Goal: Information Seeking & Learning: Learn about a topic

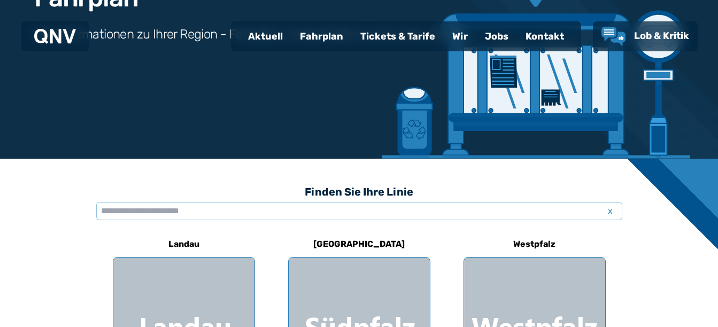
scroll to position [160, 0]
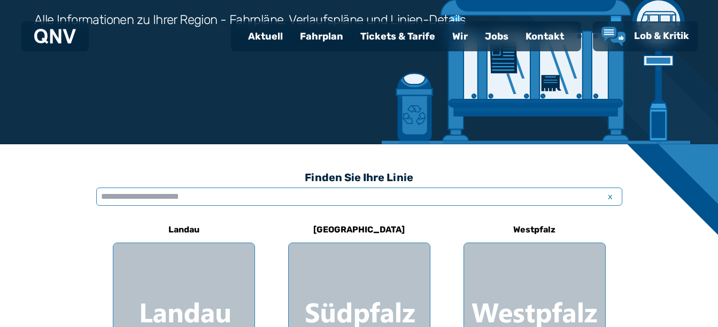
click at [114, 196] on input "text" at bounding box center [359, 197] width 526 height 18
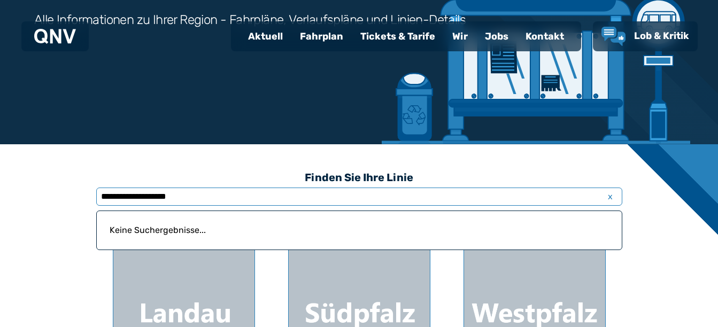
type input "**********"
click at [172, 229] on p "Keine Suchergebnisse..." at bounding box center [359, 231] width 512 height 26
click at [174, 228] on p "Keine Suchergebnisse..." at bounding box center [359, 231] width 512 height 26
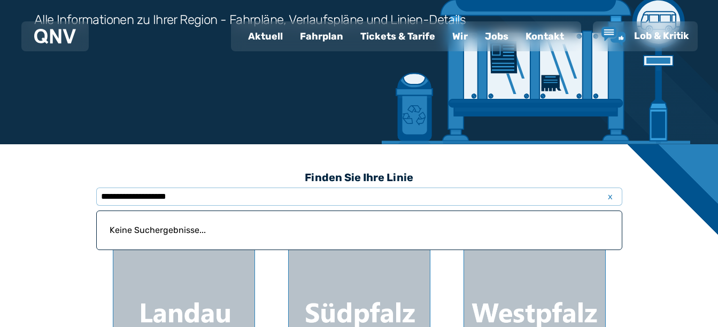
scroll to position [0, 0]
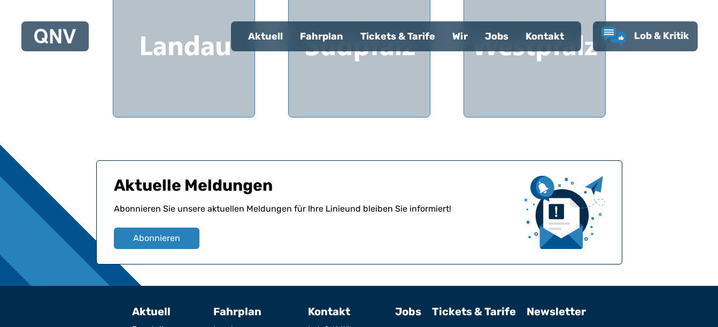
scroll to position [214, 0]
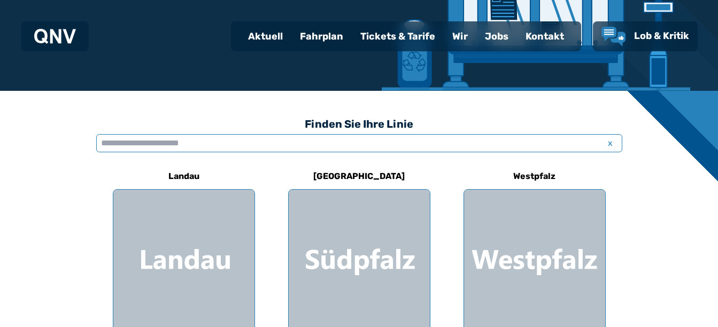
click at [110, 144] on input "text" at bounding box center [359, 143] width 526 height 18
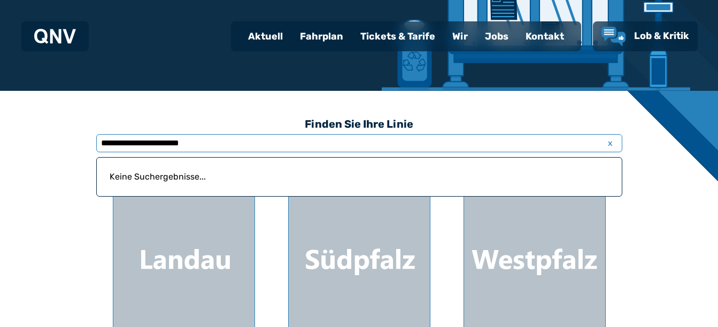
type input "**********"
click at [321, 33] on div "Fahrplan" at bounding box center [321, 36] width 60 height 28
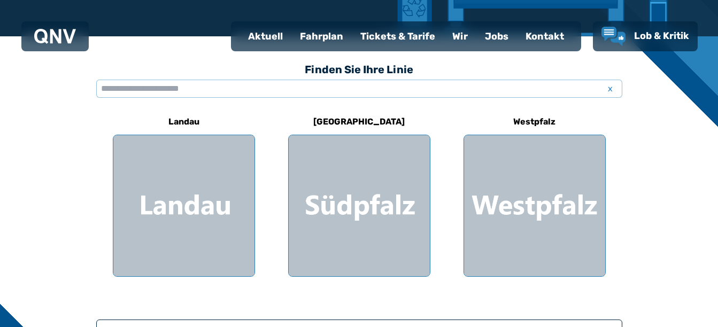
scroll to position [321, 0]
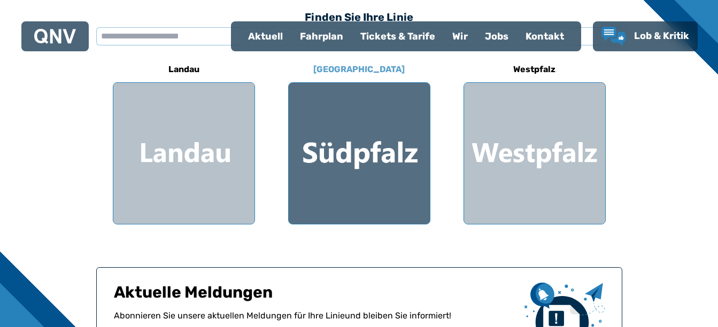
click at [346, 163] on div at bounding box center [359, 153] width 141 height 141
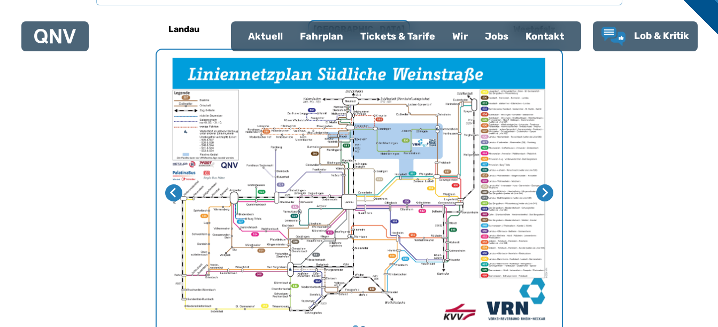
scroll to position [329, 0]
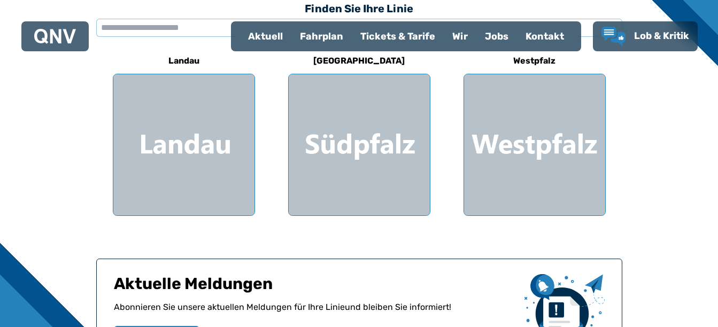
scroll to position [321, 0]
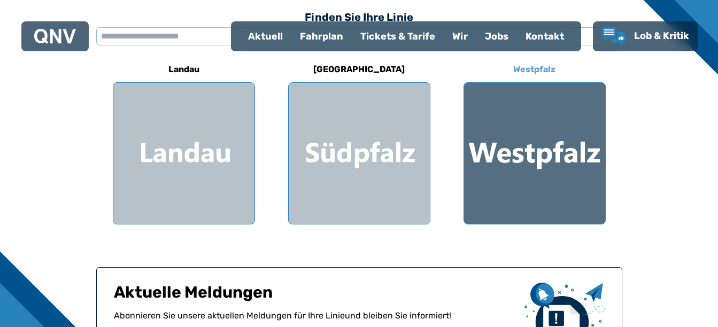
click at [540, 158] on div at bounding box center [534, 153] width 141 height 141
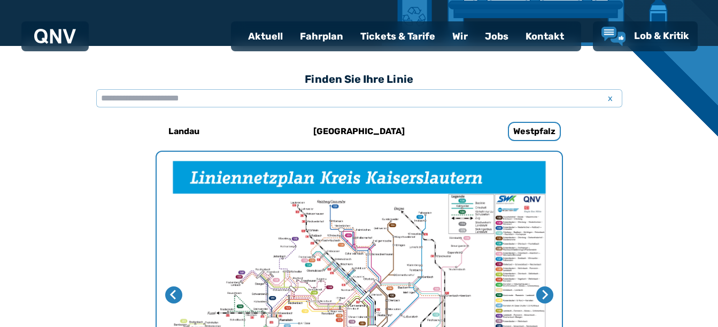
scroll to position [222, 0]
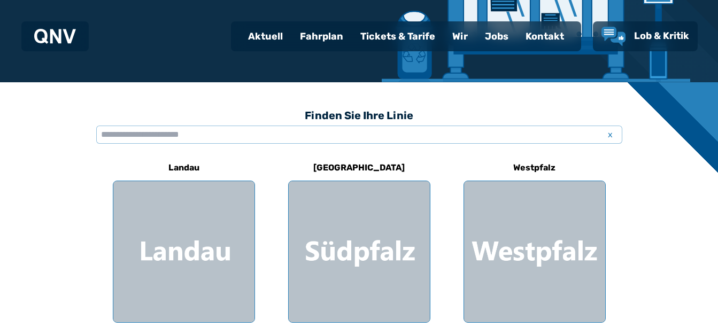
scroll to position [321, 0]
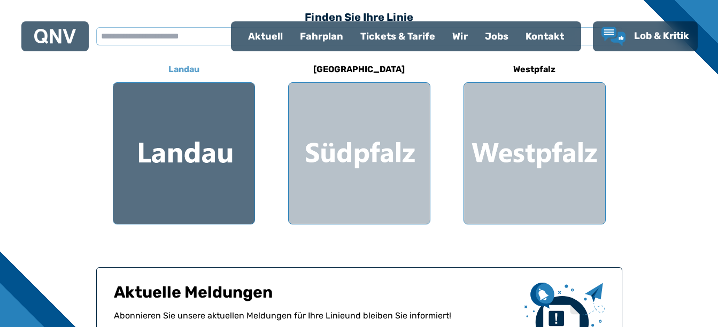
click at [192, 142] on div at bounding box center [183, 153] width 141 height 141
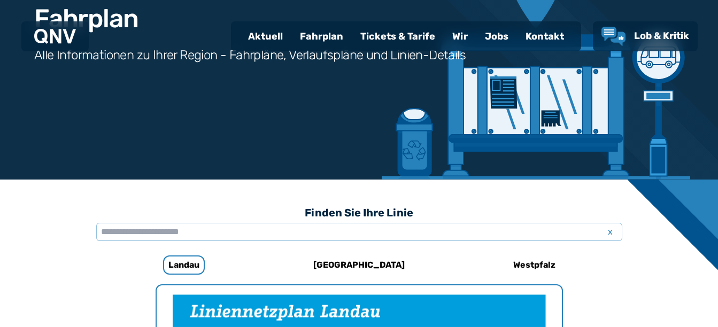
scroll to position [115, 0]
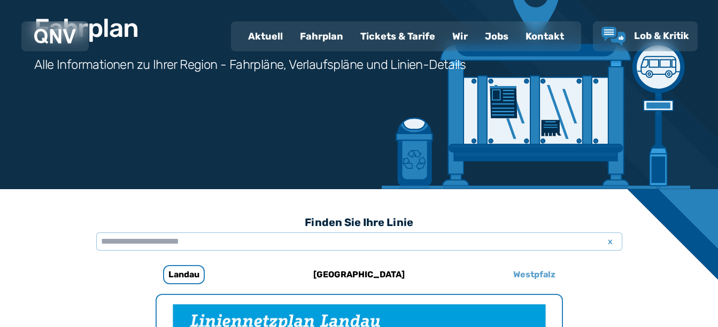
click at [536, 270] on h6 "Westpfalz" at bounding box center [534, 274] width 51 height 17
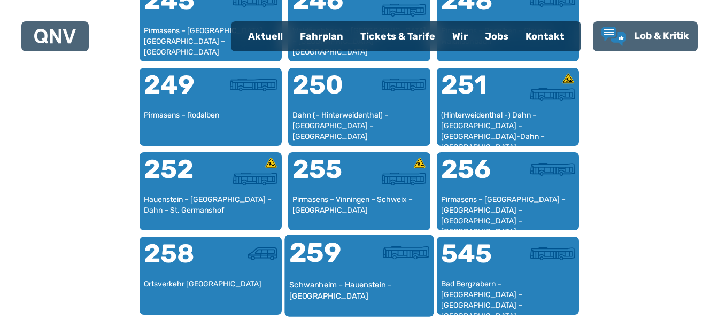
scroll to position [1345, 0]
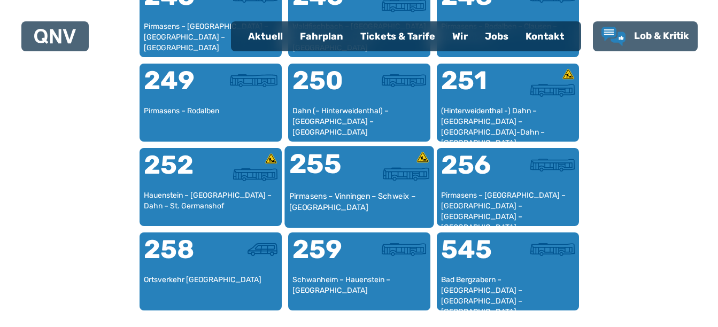
click at [315, 179] on div "255" at bounding box center [324, 171] width 70 height 40
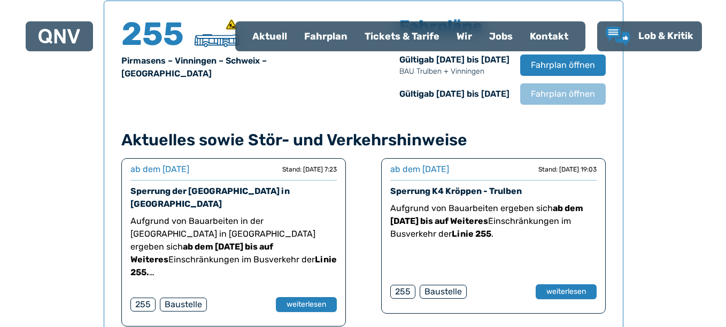
scroll to position [730, 0]
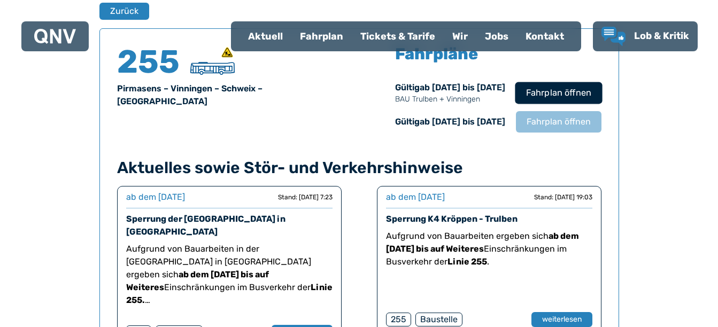
click at [552, 89] on span "Fahrplan öffnen" at bounding box center [558, 93] width 65 height 13
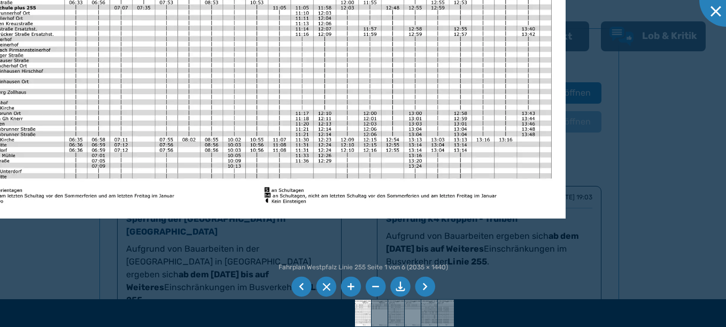
click at [559, 54] on img at bounding box center [266, 6] width 598 height 423
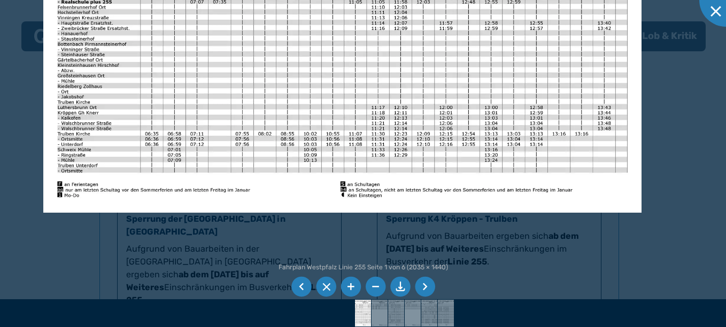
click at [386, 181] on img at bounding box center [342, 0] width 598 height 423
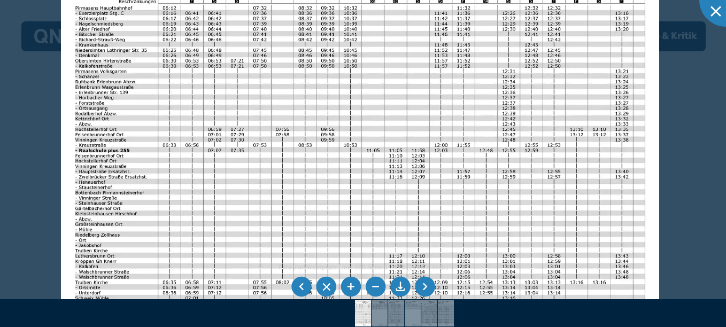
click at [354, 241] on img at bounding box center [360, 149] width 598 height 423
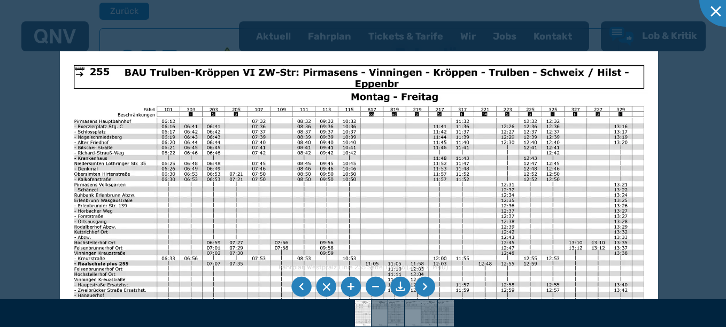
click at [315, 217] on img at bounding box center [359, 262] width 598 height 423
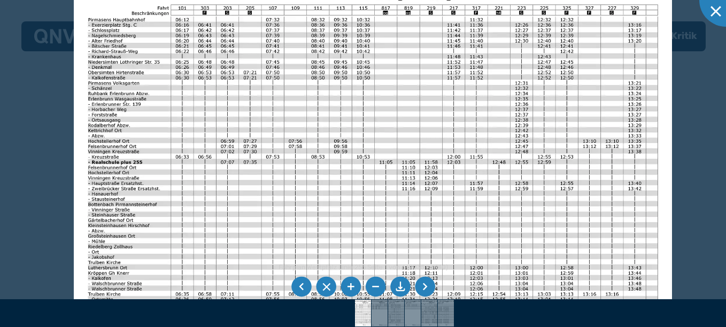
click at [424, 29] on img at bounding box center [373, 161] width 598 height 423
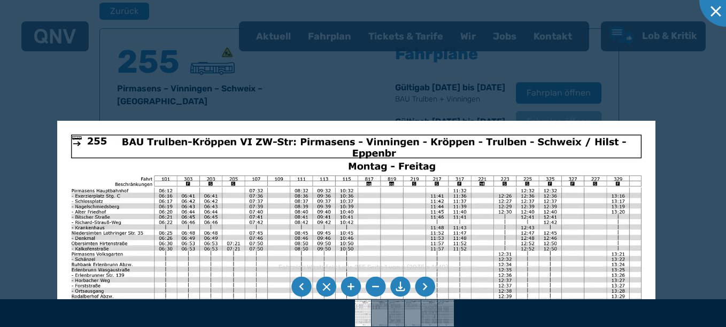
click at [469, 293] on img at bounding box center [356, 332] width 598 height 423
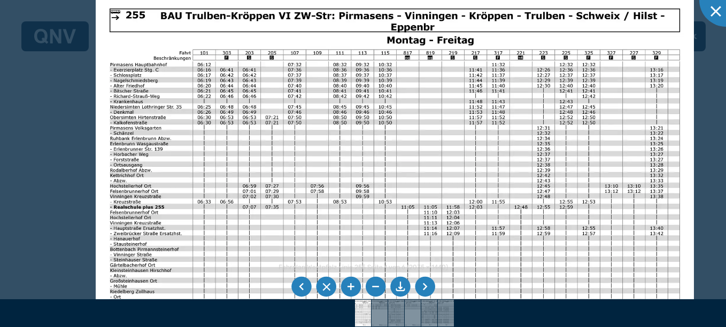
click at [288, 74] on img at bounding box center [395, 206] width 598 height 423
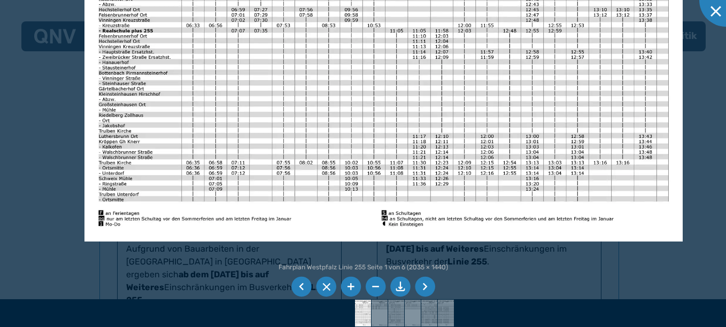
click at [256, 87] on img at bounding box center [383, 29] width 598 height 423
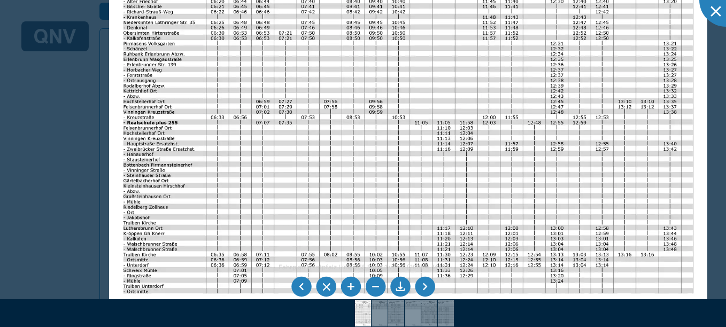
click at [352, 290] on div "Fahrplan Westpfalz Linie 255 Seite 1 von 6 (2035 × 1440) 55%" at bounding box center [363, 163] width 726 height 327
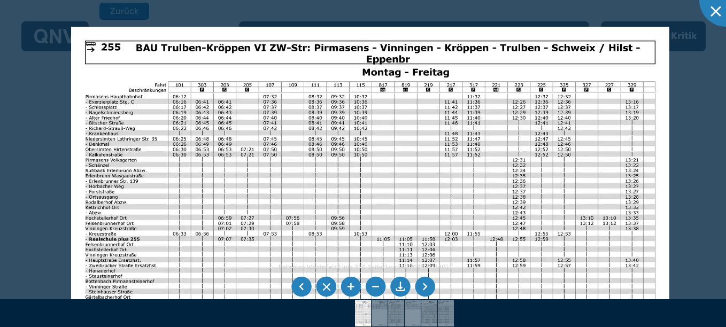
click at [140, 107] on img at bounding box center [370, 238] width 598 height 423
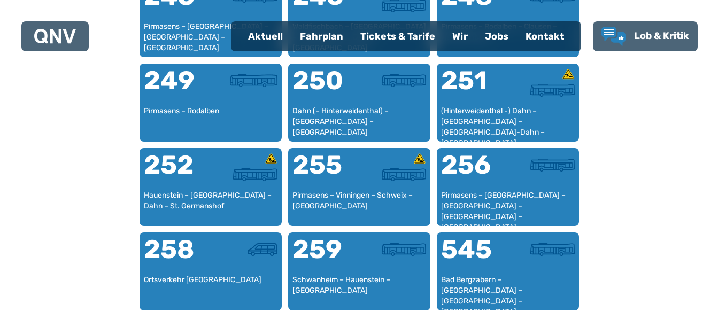
scroll to position [1292, 0]
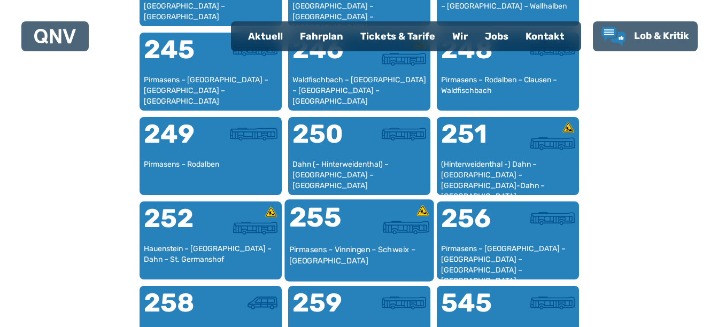
click at [371, 243] on div at bounding box center [394, 224] width 70 height 40
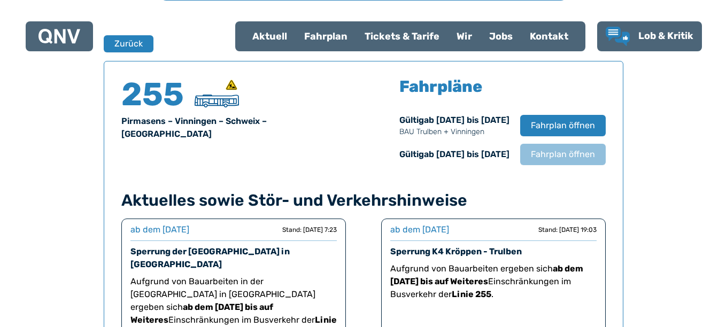
scroll to position [705, 0]
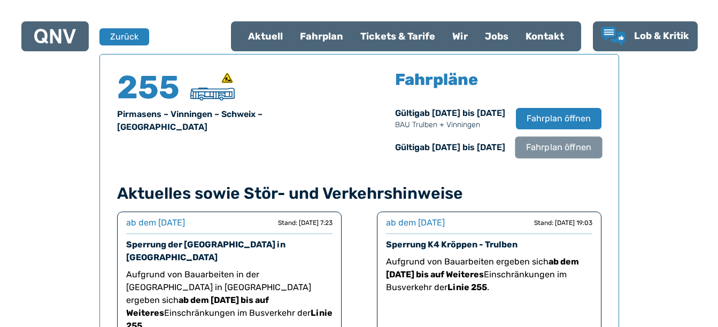
click at [556, 149] on span "Fahrplan öffnen" at bounding box center [558, 147] width 65 height 13
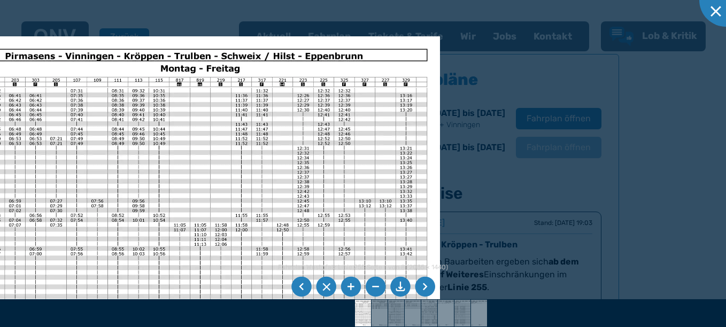
click at [356, 160] on img at bounding box center [168, 228] width 544 height 385
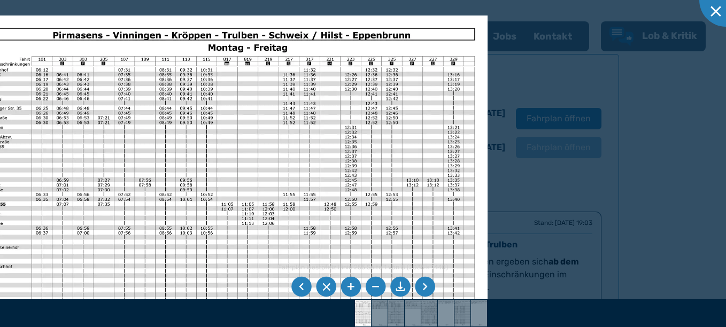
click at [488, 137] on img at bounding box center [215, 208] width 544 height 385
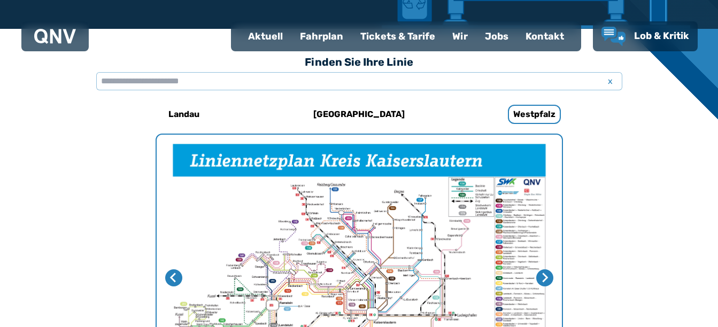
scroll to position [115, 0]
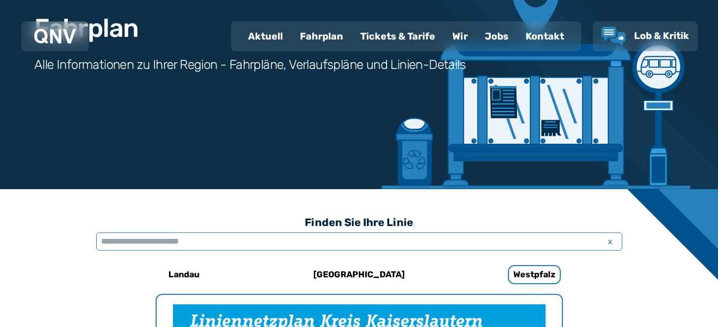
click at [117, 238] on input "text" at bounding box center [359, 242] width 526 height 18
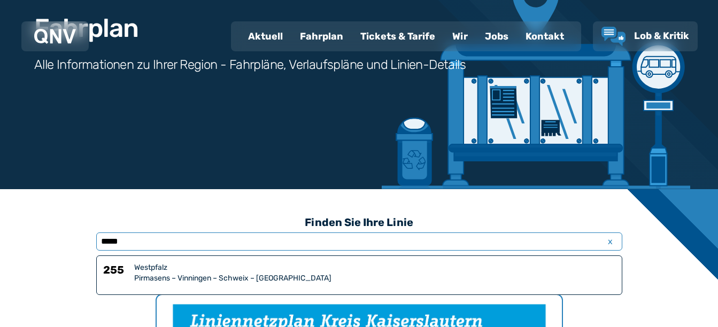
type input "*****"
click at [119, 269] on h6 "255" at bounding box center [116, 273] width 27 height 21
